Goal: Task Accomplishment & Management: Manage account settings

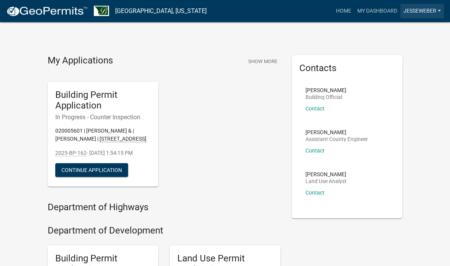
click at [427, 11] on link "jesseweber" at bounding box center [422, 11] width 43 height 14
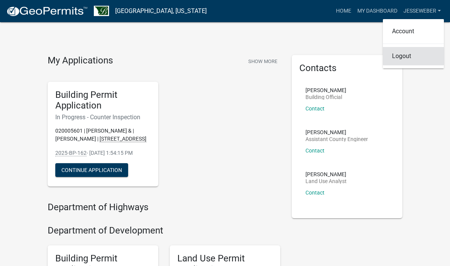
click at [405, 55] on link "Logout" at bounding box center [413, 56] width 61 height 18
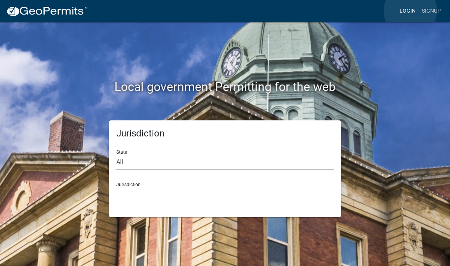
click at [410, 11] on link "Login" at bounding box center [408, 11] width 22 height 14
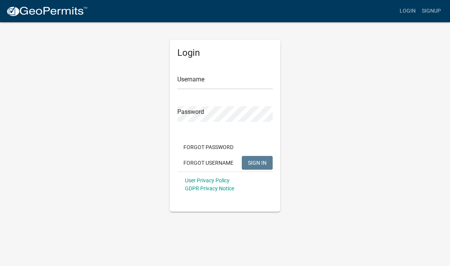
click at [221, 79] on input "Username" at bounding box center [224, 82] width 95 height 16
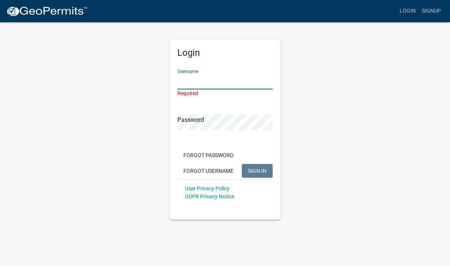
type input "jesseweber"
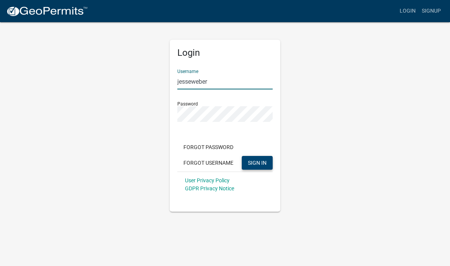
click at [264, 164] on span "SIGN IN" at bounding box center [257, 162] width 19 height 6
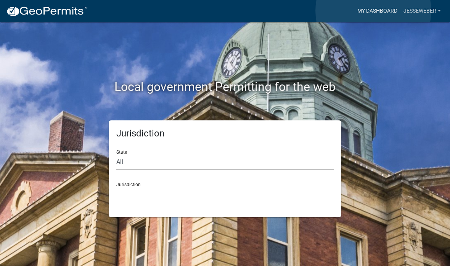
click at [374, 11] on link "My Dashboard" at bounding box center [377, 11] width 46 height 14
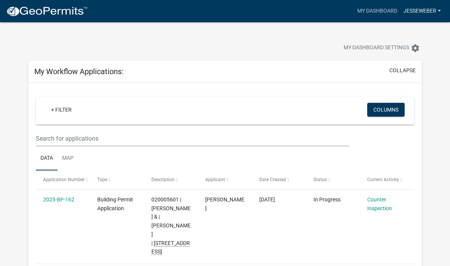
click at [425, 8] on link "jesseweber" at bounding box center [422, 11] width 43 height 14
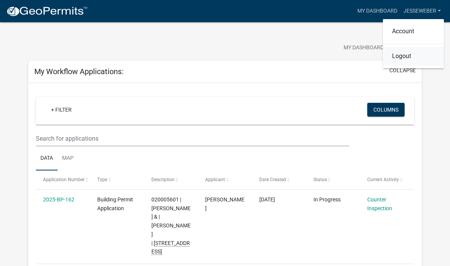
click at [418, 58] on link "Logout" at bounding box center [413, 56] width 61 height 18
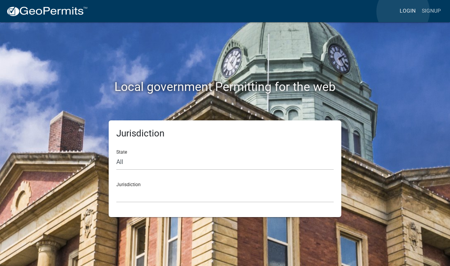
click at [403, 11] on link "Login" at bounding box center [408, 11] width 22 height 14
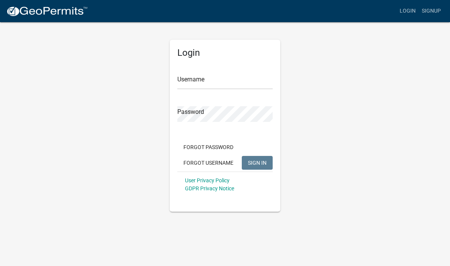
click at [225, 80] on input "Username" at bounding box center [224, 82] width 95 height 16
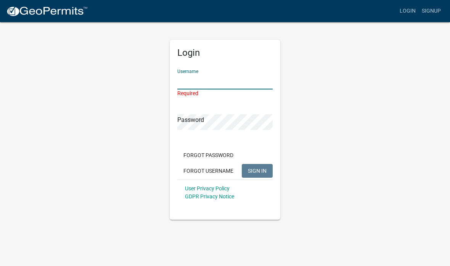
click at [235, 82] on input "Username" at bounding box center [224, 82] width 95 height 16
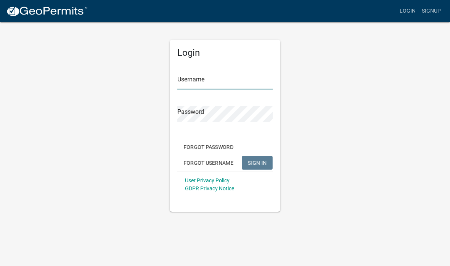
click at [227, 82] on input "Username" at bounding box center [224, 82] width 95 height 16
type input "WeberRoofing"
click at [257, 163] on span "SIGN IN" at bounding box center [257, 162] width 19 height 6
